Goal: Task Accomplishment & Management: Manage account settings

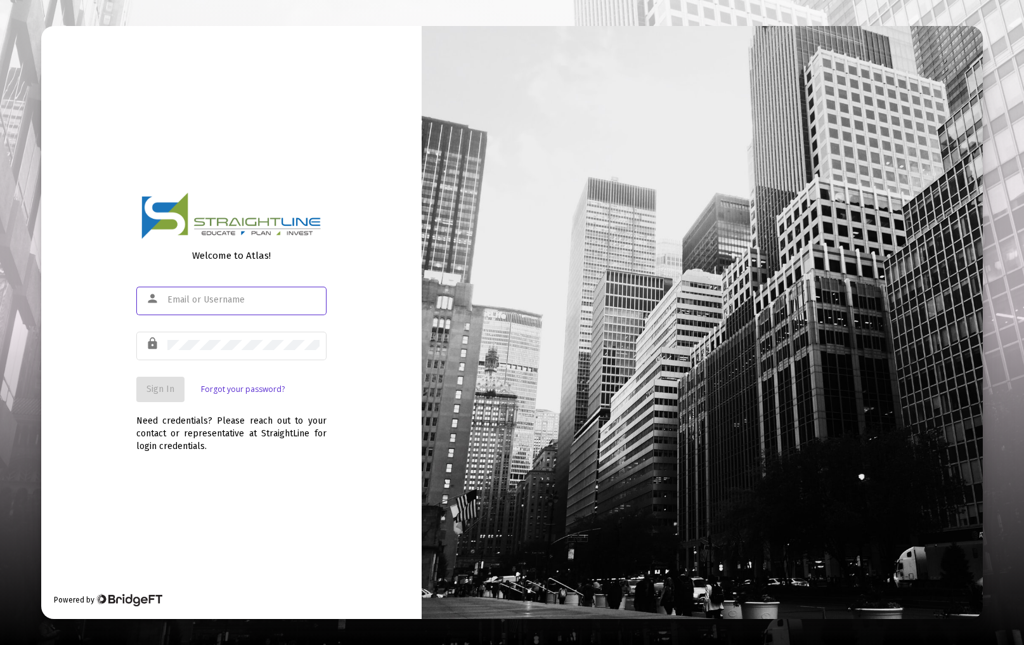
type input "[EMAIL_ADDRESS][DOMAIN_NAME]"
click at [156, 390] on span "Sign In" at bounding box center [160, 389] width 28 height 11
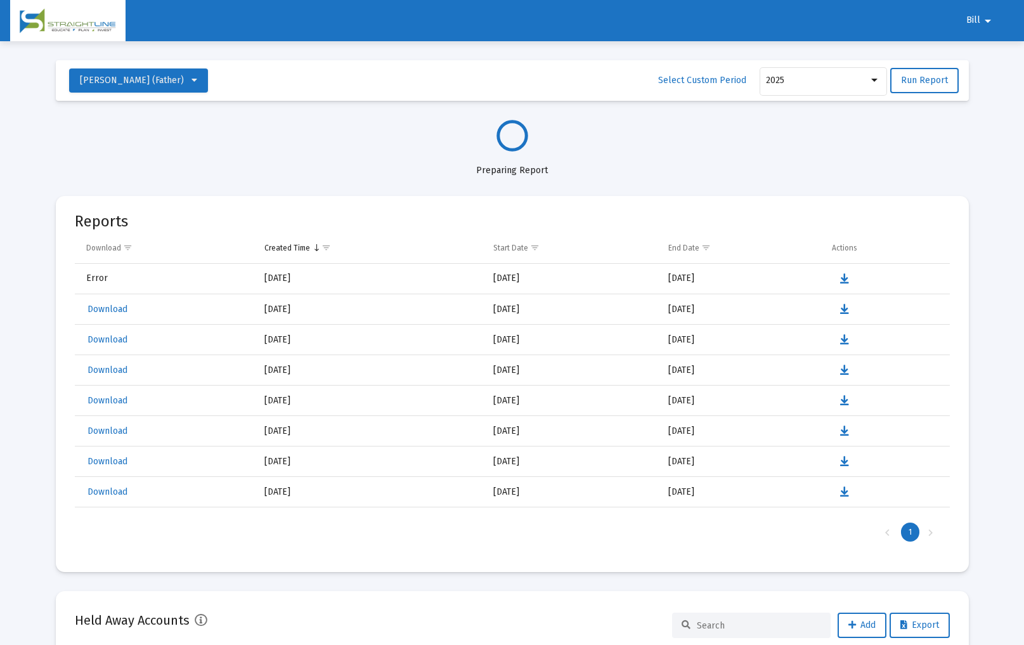
select select "View all"
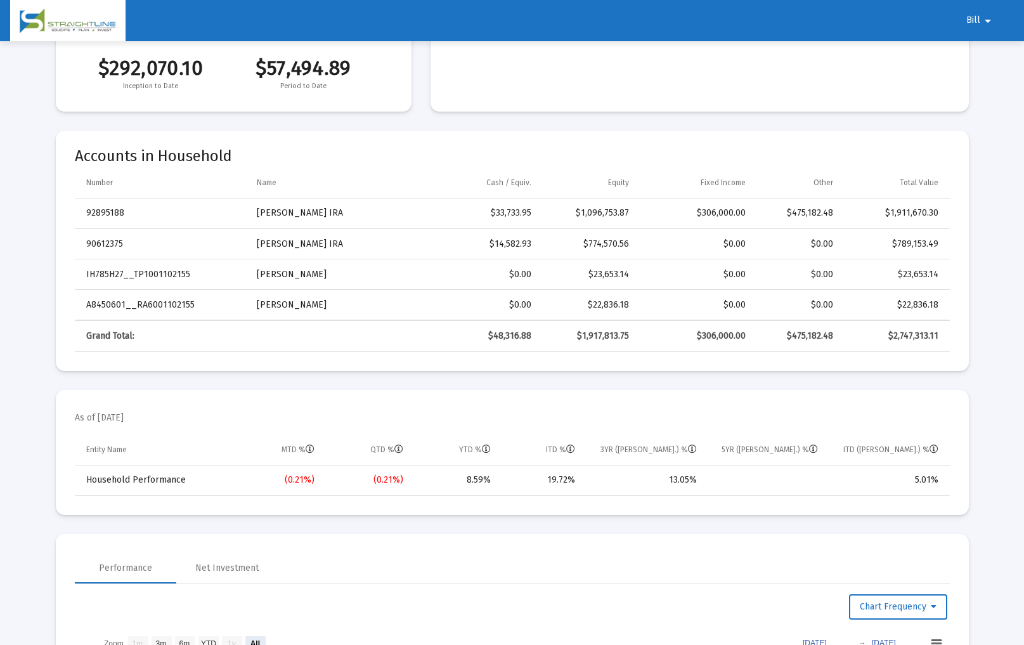
scroll to position [159, 0]
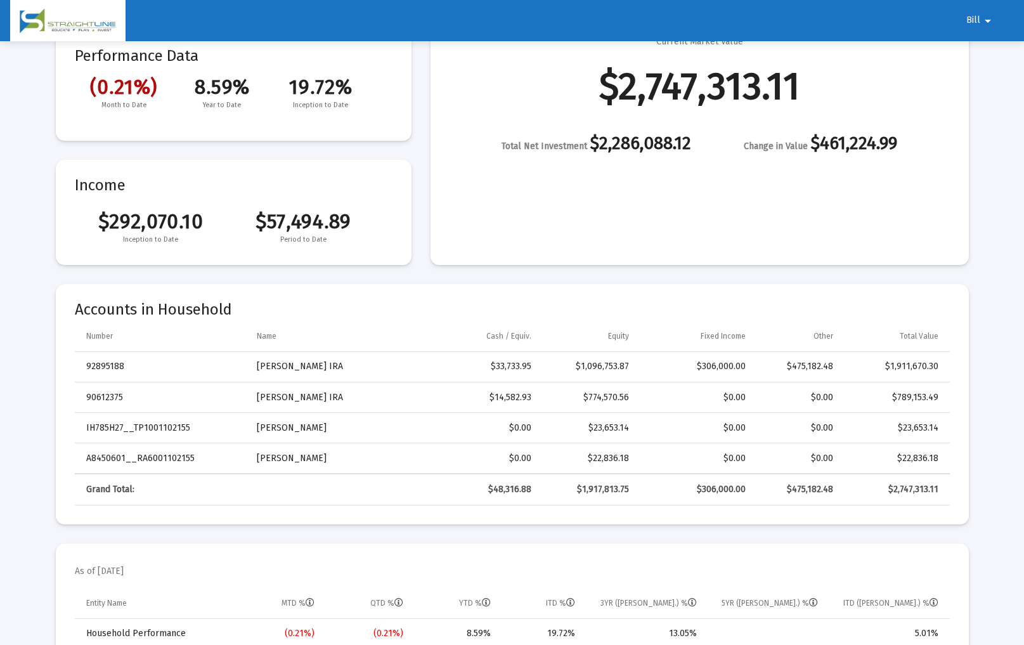
click at [103, 369] on td "92895188" at bounding box center [161, 367] width 173 height 30
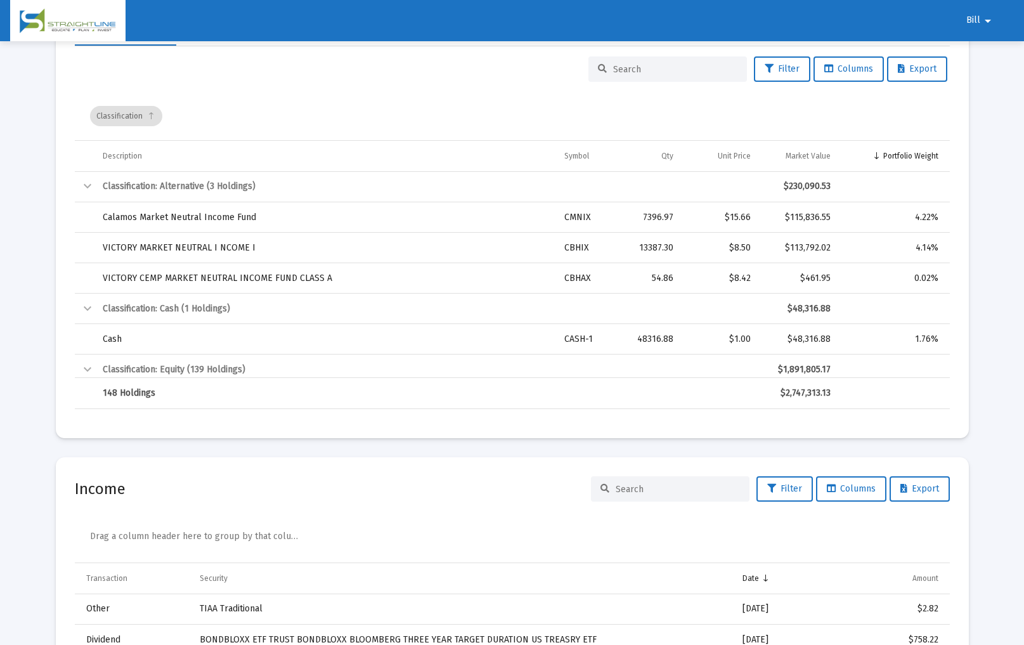
scroll to position [2265, 0]
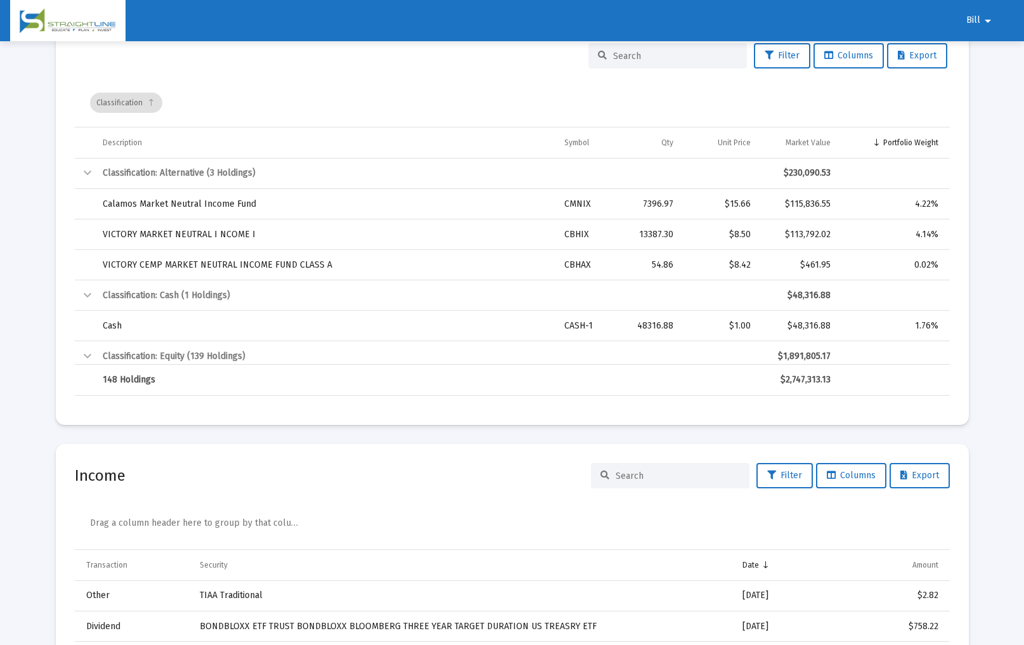
click at [221, 204] on td "Calamos Market Neutral Income Fund" at bounding box center [325, 204] width 462 height 30
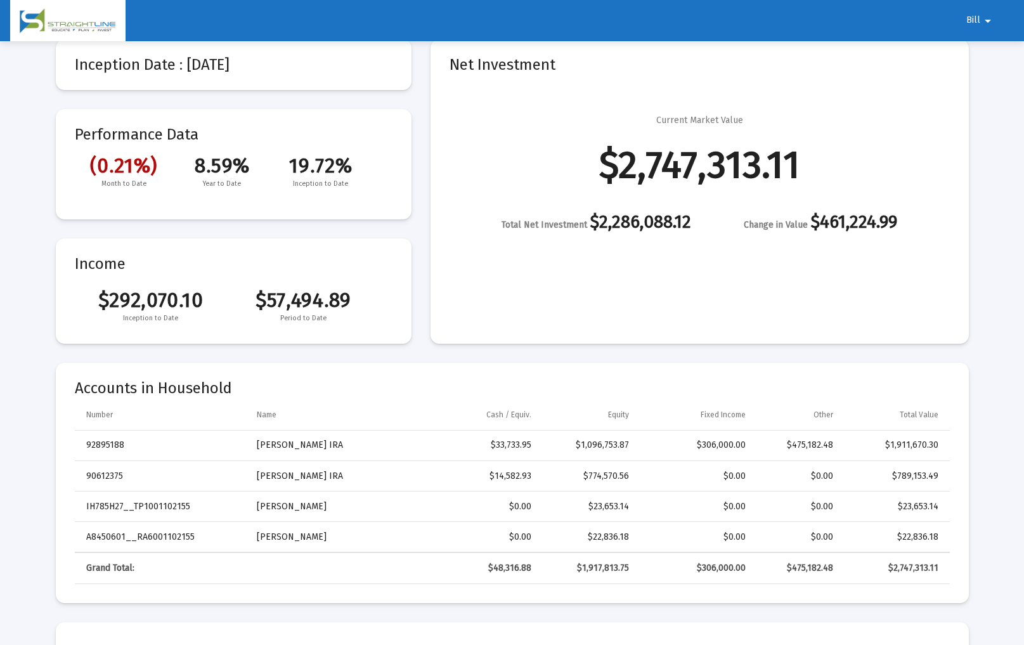
scroll to position [0, 0]
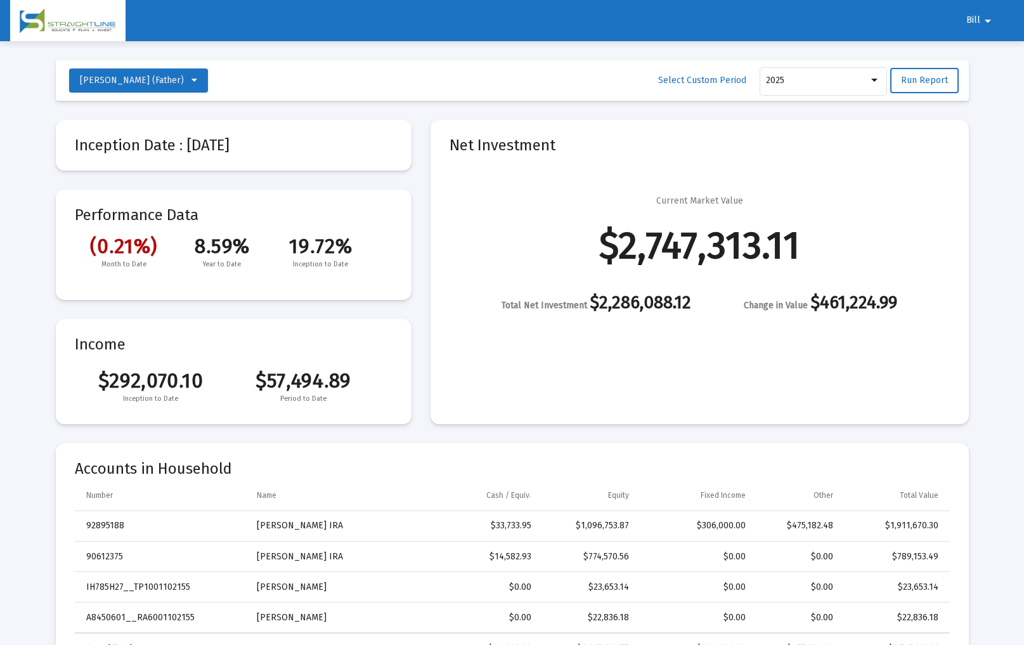
click at [982, 22] on mat-icon "arrow_drop_down" at bounding box center [987, 20] width 15 height 25
click at [979, 50] on button "Logout" at bounding box center [987, 54] width 71 height 30
